Goal: Information Seeking & Learning: Learn about a topic

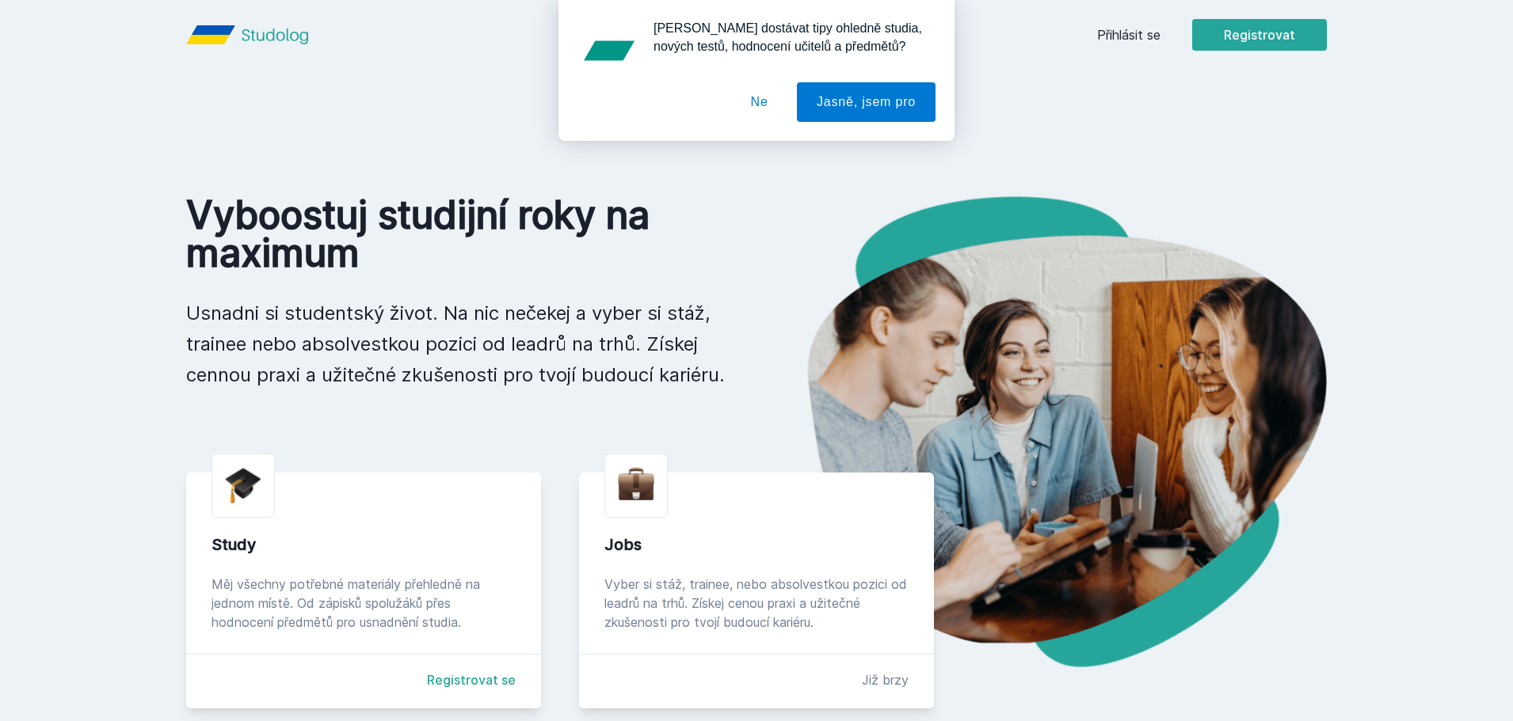
click at [1117, 41] on div "[PERSON_NAME] dostávat tipy ohledně studia, nových testů, hodnocení učitelů a p…" at bounding box center [756, 70] width 1513 height 141
click at [1117, 35] on div "[PERSON_NAME] dostávat tipy ohledně studia, nových testů, hodnocení učitelů a p…" at bounding box center [756, 70] width 1513 height 141
click at [764, 105] on button "Ne" at bounding box center [759, 102] width 57 height 40
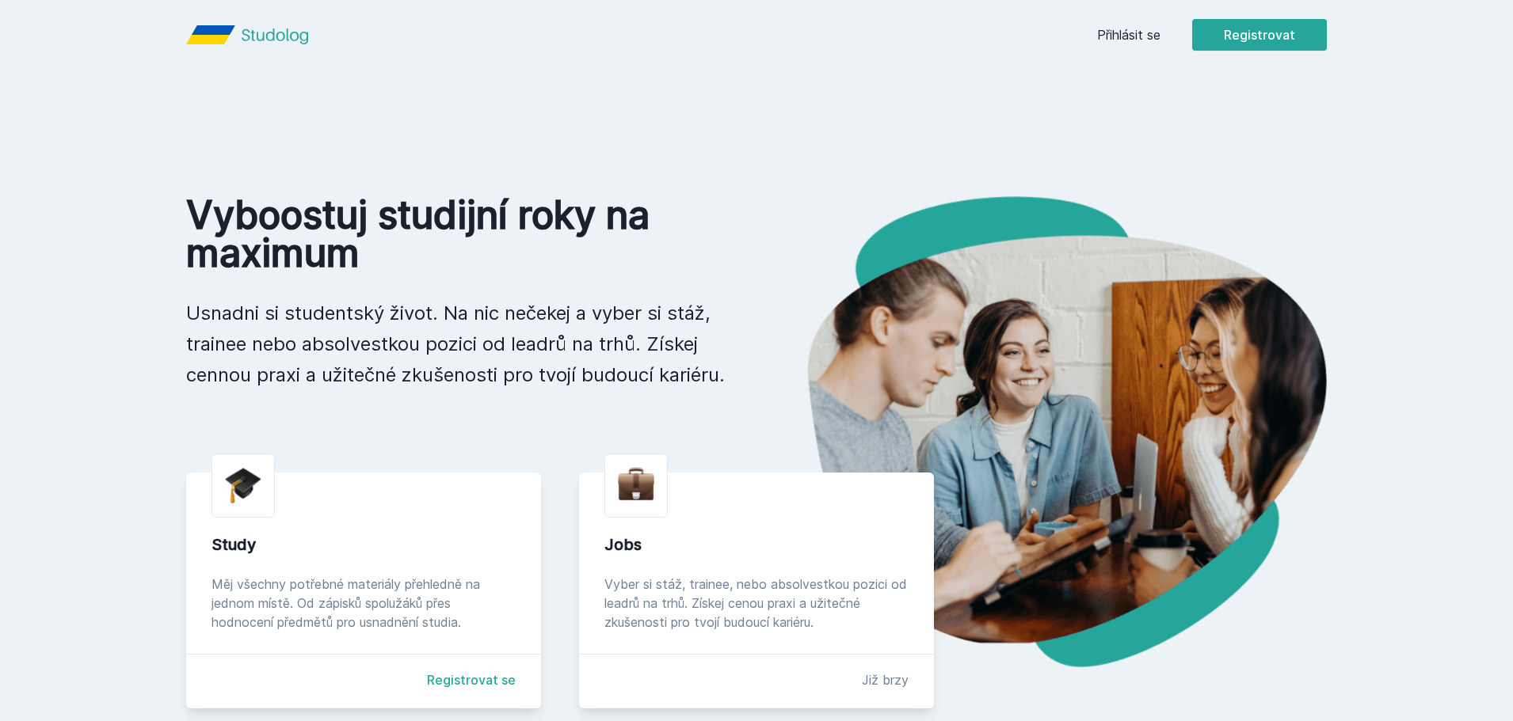
click at [1143, 32] on link "Přihlásit se" at bounding box center [1128, 34] width 63 height 19
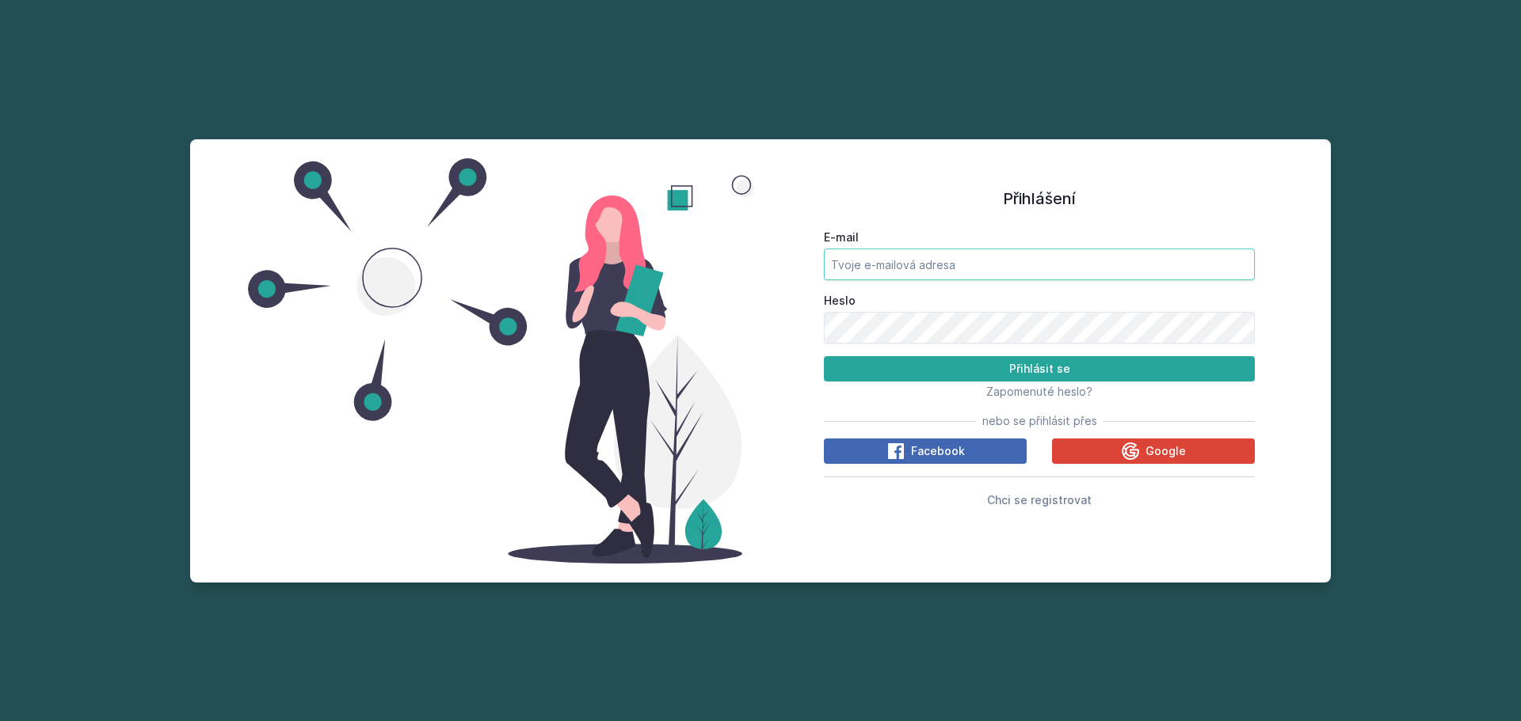
click at [850, 273] on input "E-mail" at bounding box center [1039, 265] width 431 height 32
type input "[EMAIL_ADDRESS][DOMAIN_NAME]"
click at [1163, 455] on span "Google" at bounding box center [1165, 451] width 40 height 16
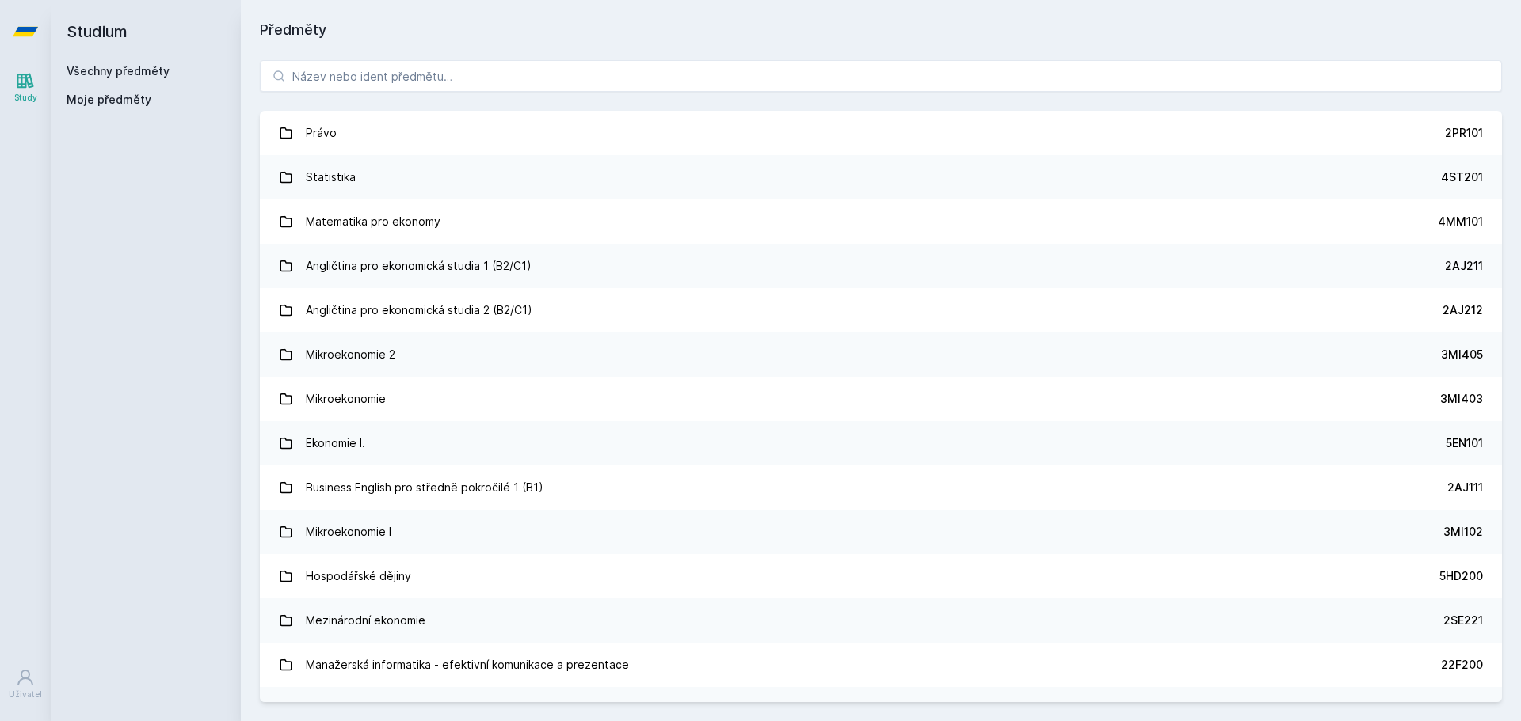
click at [24, 82] on icon at bounding box center [25, 80] width 19 height 19
click at [105, 74] on link "Všechny předměty" at bounding box center [118, 70] width 103 height 13
click at [310, 77] on input "search" at bounding box center [881, 76] width 1242 height 32
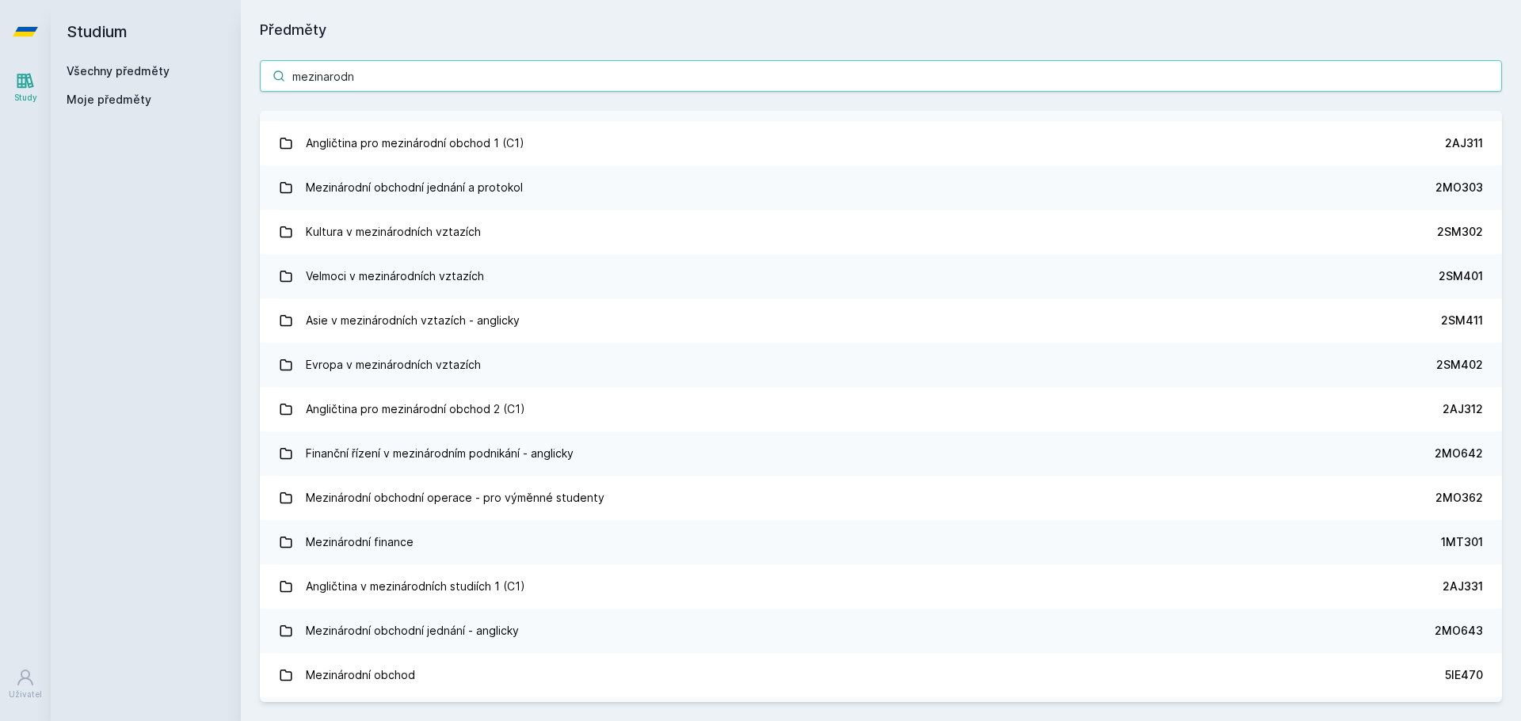
scroll to position [523, 0]
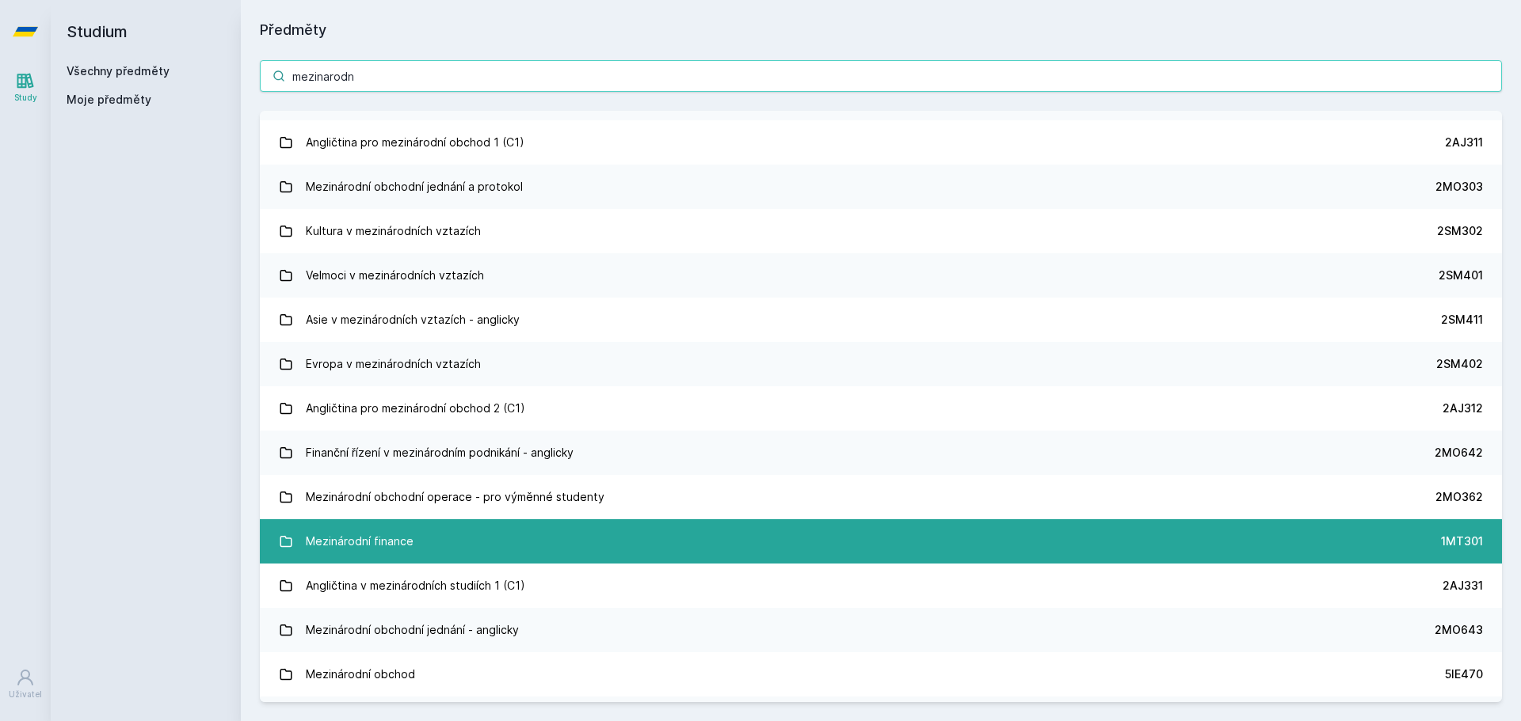
type input "mezinarodn"
click at [360, 531] on div "Mezinárodní finance" at bounding box center [360, 542] width 108 height 32
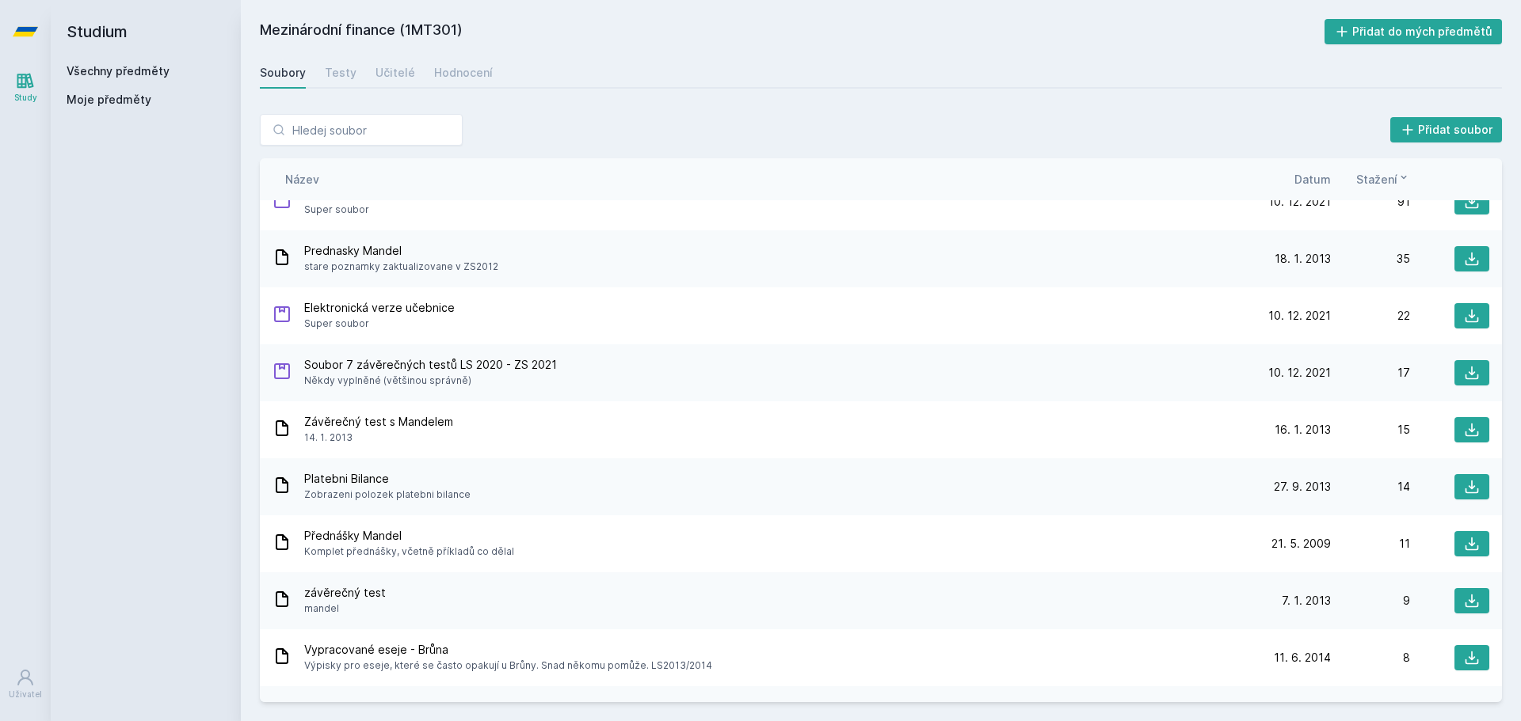
scroll to position [447, 0]
click at [519, 367] on span "Soubor 7 závěrečných testů LS 2020 - ZS 2021" at bounding box center [430, 366] width 253 height 16
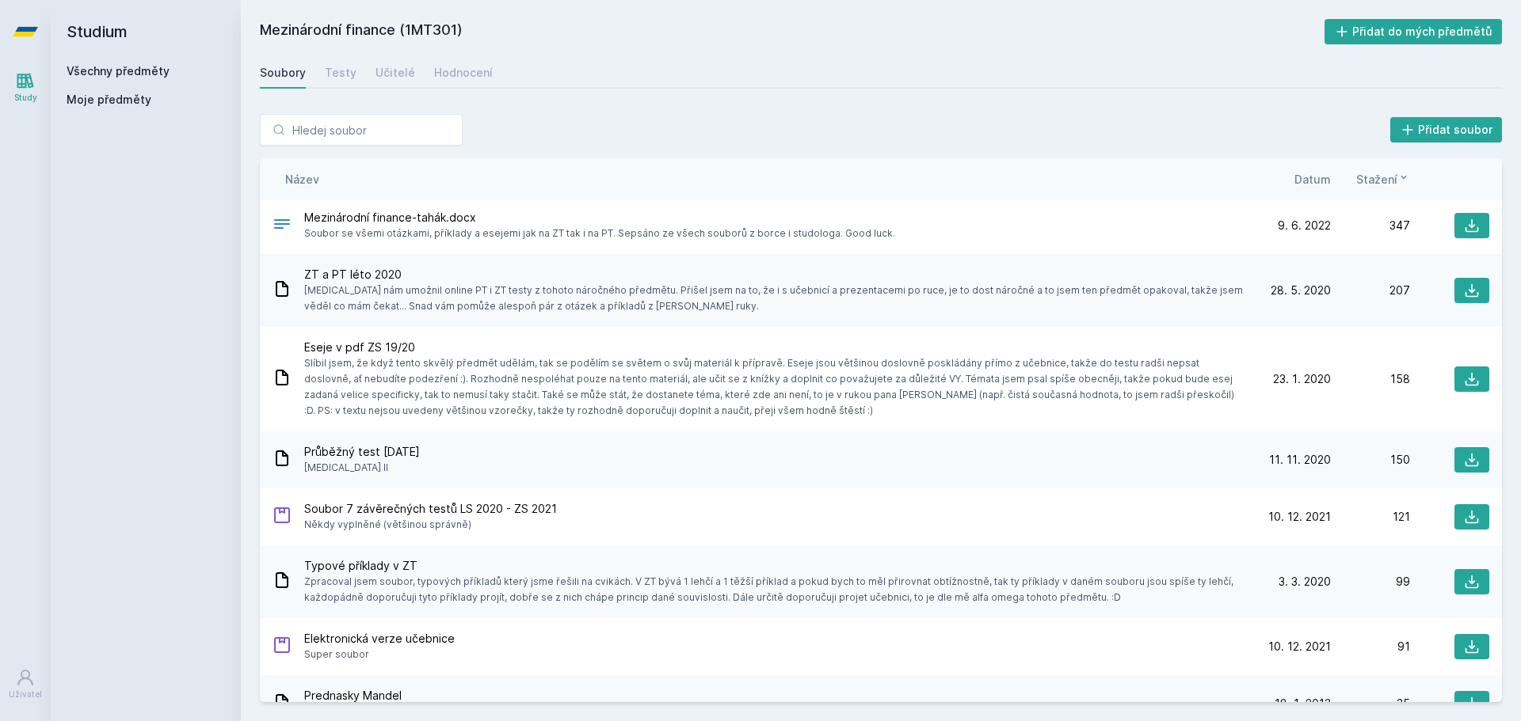
scroll to position [0, 0]
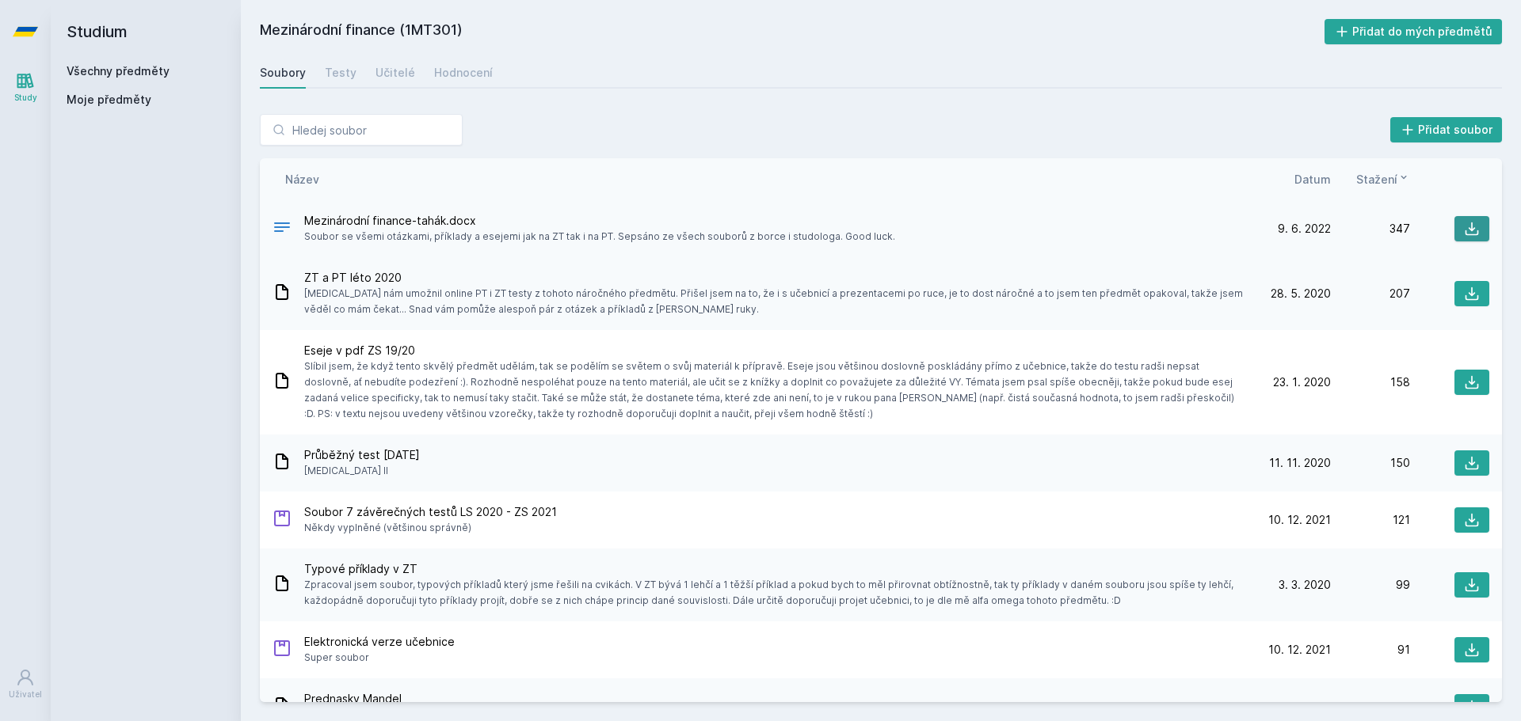
click at [1454, 224] on button at bounding box center [1471, 228] width 35 height 25
drag, startPoint x: 1028, startPoint y: 120, endPoint x: 1103, endPoint y: 92, distance: 80.2
click at [1028, 120] on div "Přidat soubor" at bounding box center [881, 130] width 1242 height 32
click at [1470, 290] on icon at bounding box center [1472, 294] width 16 height 16
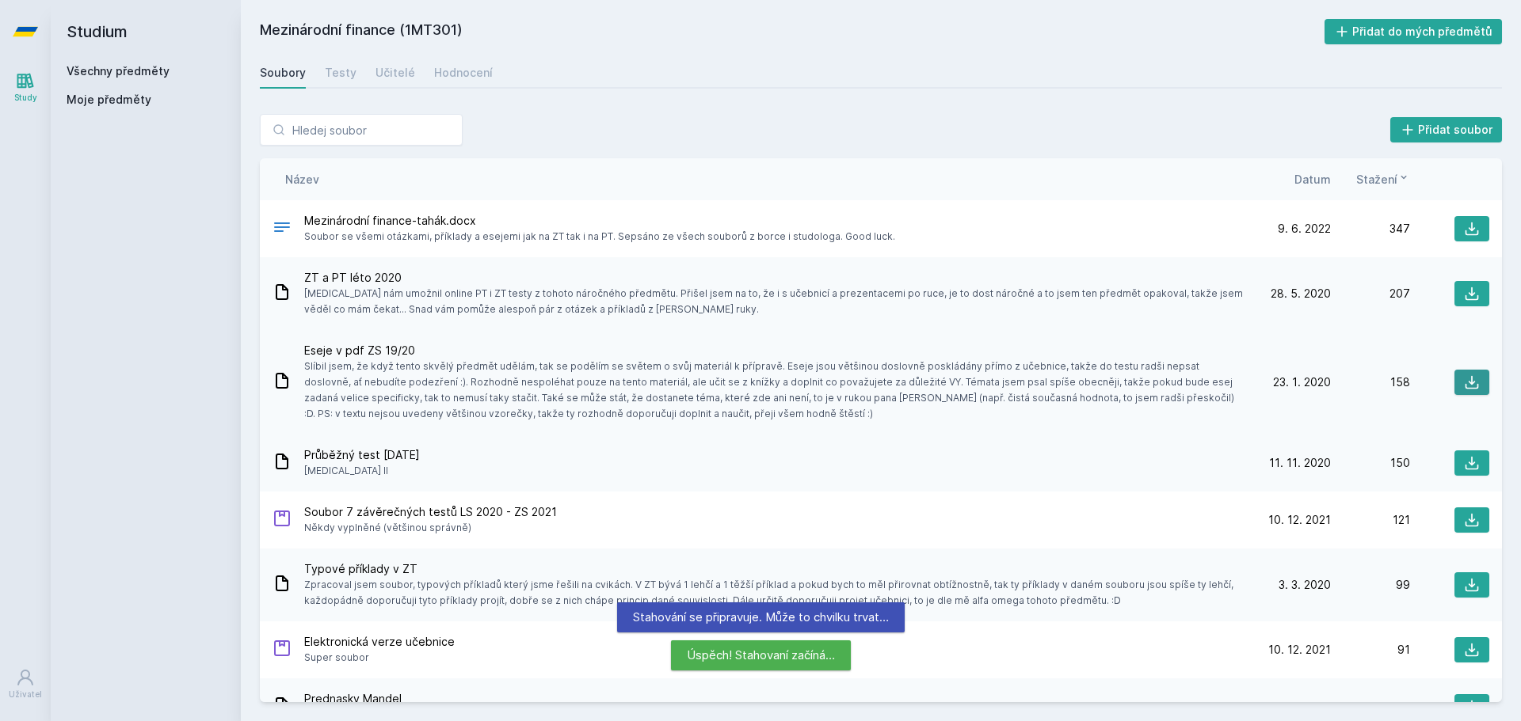
click at [1465, 377] on icon at bounding box center [1471, 382] width 13 height 13
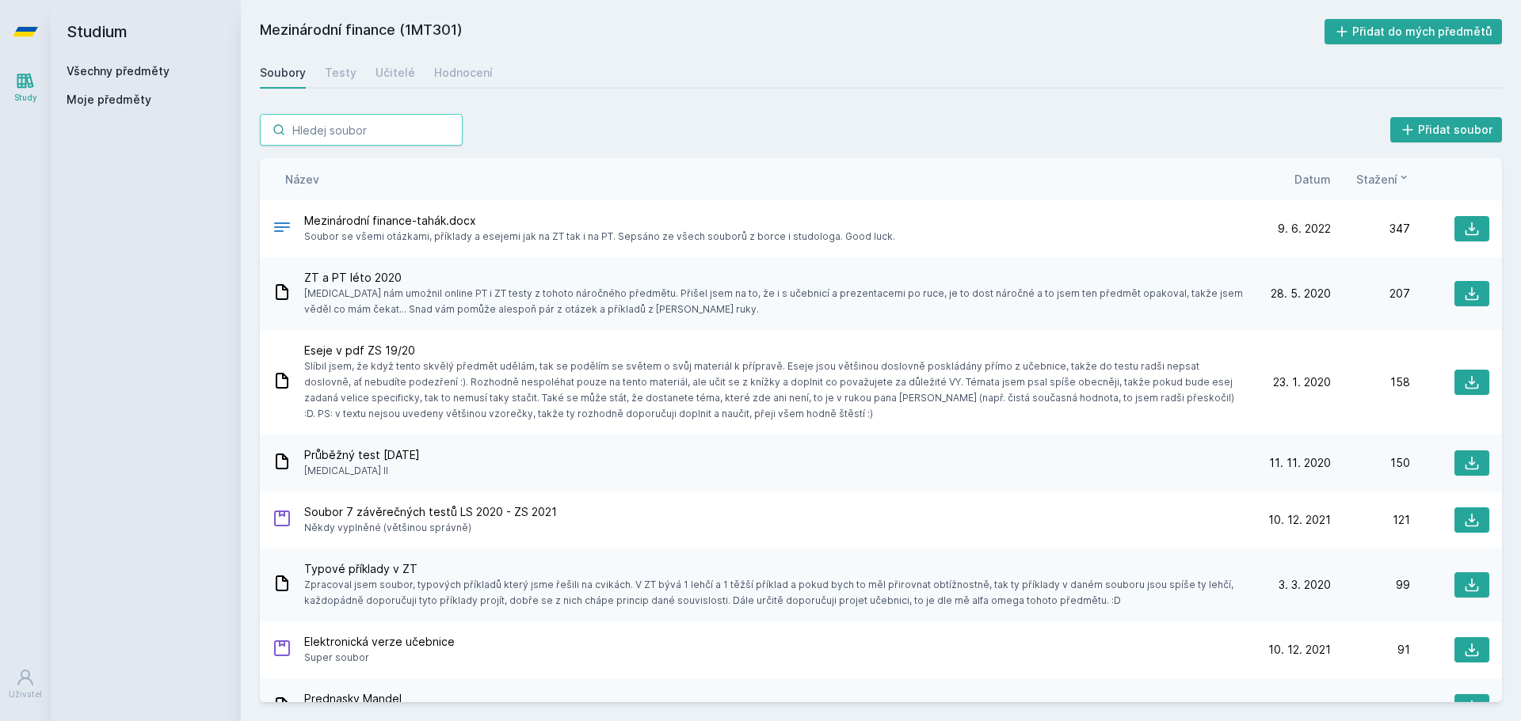
click at [333, 129] on input "search" at bounding box center [361, 130] width 203 height 32
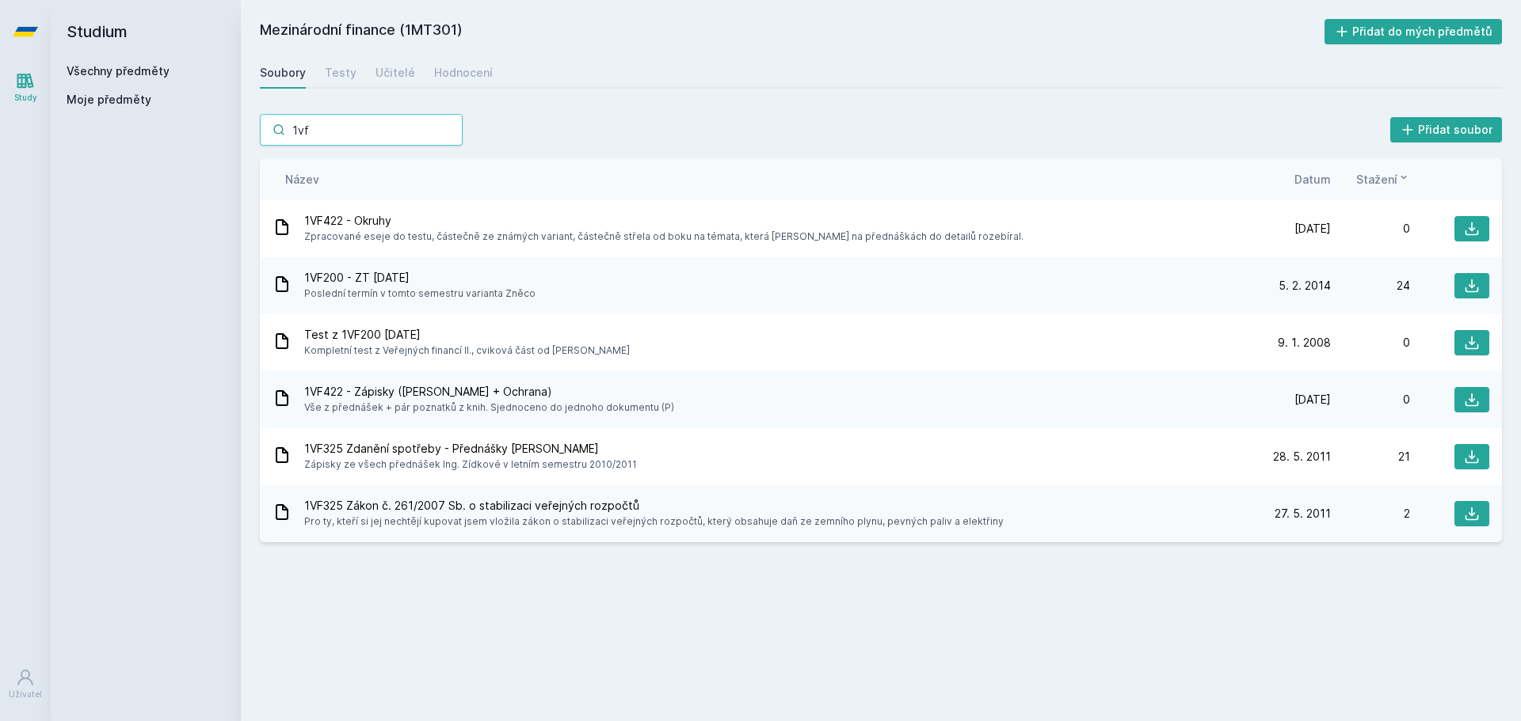
drag, startPoint x: 325, startPoint y: 116, endPoint x: 237, endPoint y: 139, distance: 90.7
click at [237, 139] on div "Studium Všechny předměty Moje předměty Mezinárodní finance (1MT301) Přidat do m…" at bounding box center [786, 360] width 1470 height 721
paste input "Daně a sociální zabezpečení"
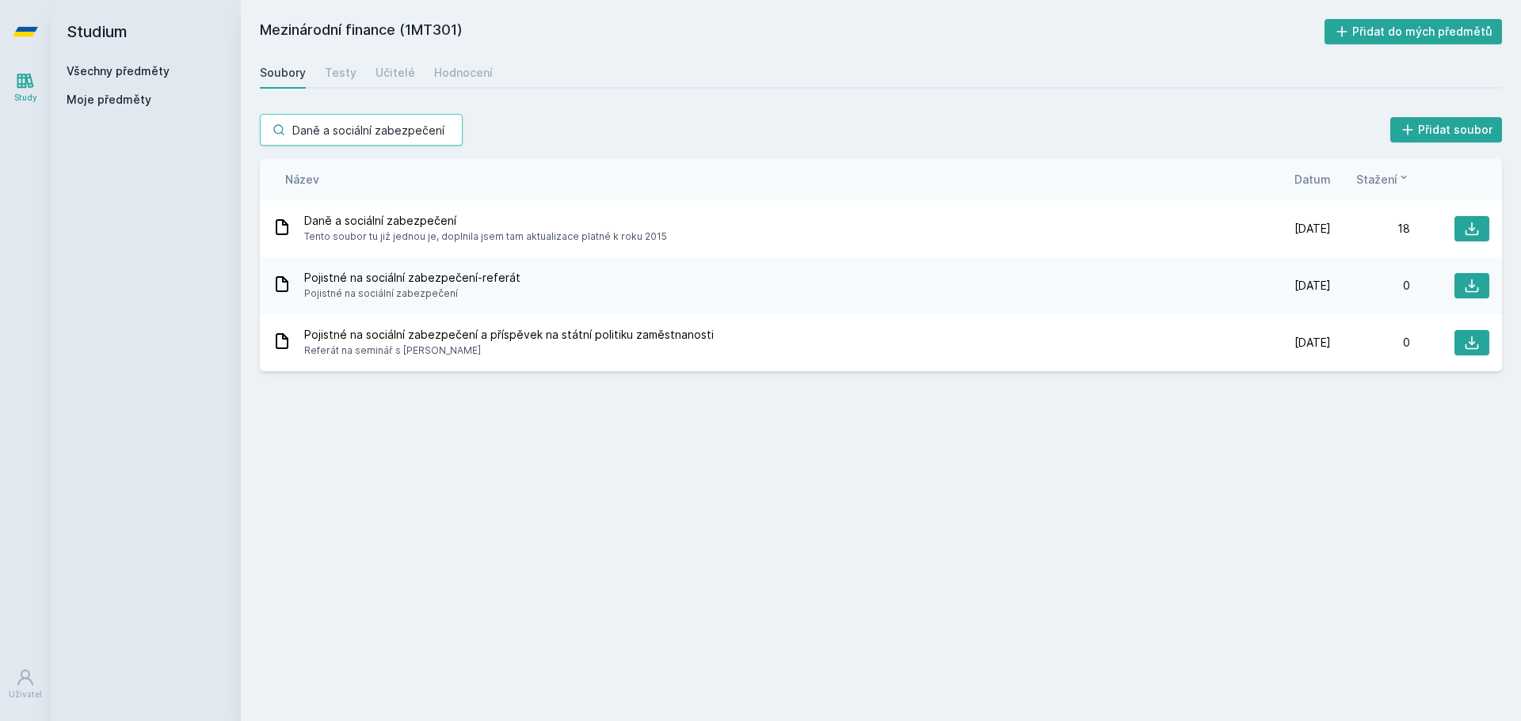
type input "Daně a sociální zabezpečení"
